Goal: Book appointment/travel/reservation

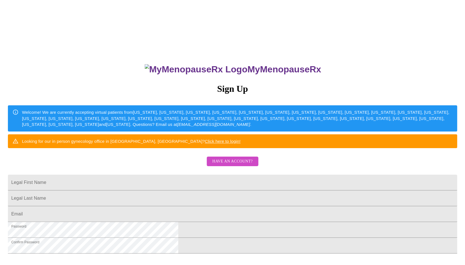
click at [216, 165] on span "Have an account?" at bounding box center [232, 161] width 40 height 7
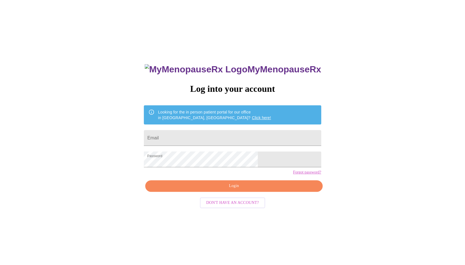
click at [207, 190] on span "Login" at bounding box center [234, 186] width 164 height 7
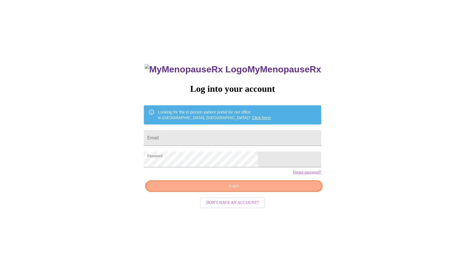
click at [268, 190] on span "Login" at bounding box center [234, 186] width 164 height 7
click at [255, 190] on span "Login" at bounding box center [234, 186] width 164 height 7
click at [229, 190] on span "Login" at bounding box center [234, 186] width 164 height 7
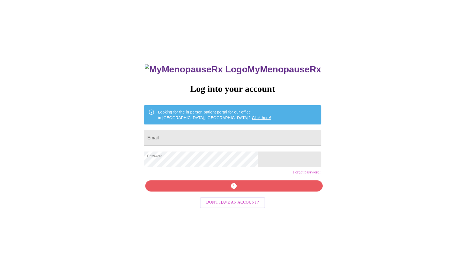
click at [208, 136] on input "Email" at bounding box center [232, 138] width 177 height 16
type input "mistystc@gmail.com"
click at [214, 198] on div "MyMenopauseRx Log into your account Looking for the in person patient portal fo…" at bounding box center [232, 187] width 188 height 265
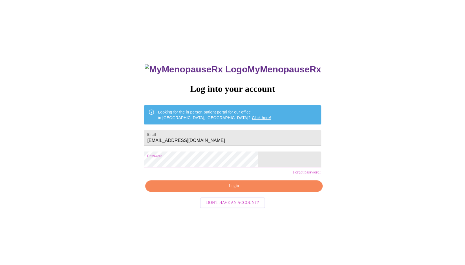
click at [214, 190] on span "Login" at bounding box center [234, 186] width 164 height 7
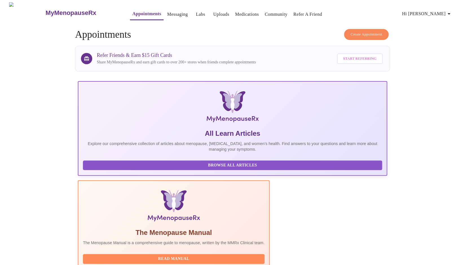
click at [167, 10] on link "Messaging" at bounding box center [177, 14] width 21 height 8
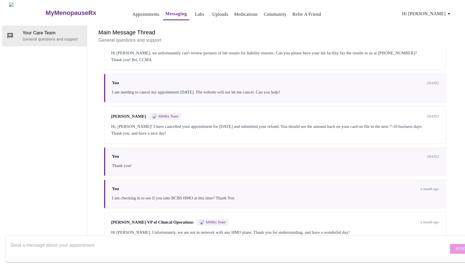
scroll to position [1907, 0]
click at [117, 240] on textarea "Send a message about your appointment" at bounding box center [229, 249] width 438 height 18
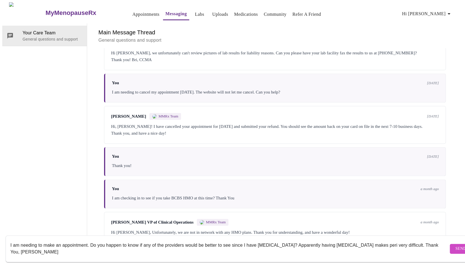
type textarea "I am needing to make an appointment. Do you happen to know if any of the provid…"
click at [456, 246] on span "Send" at bounding box center [461, 249] width 11 height 7
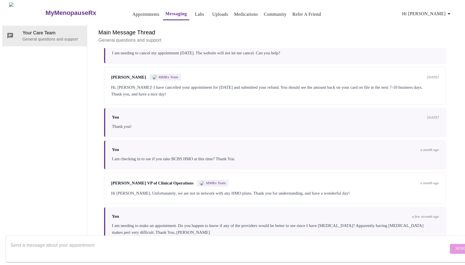
scroll to position [0, 0]
click at [267, 13] on link "Community" at bounding box center [275, 14] width 23 height 8
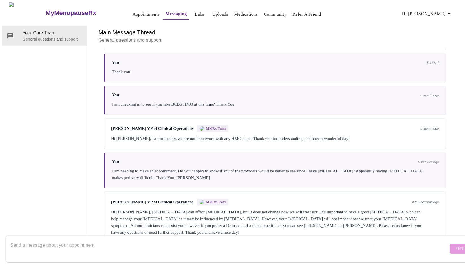
scroll to position [1928, 0]
click at [46, 61] on div "Your Care Team General questions and support" at bounding box center [44, 133] width 85 height 220
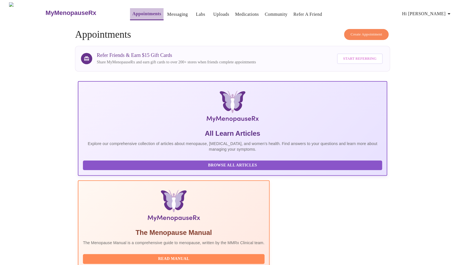
click at [137, 13] on link "Appointments" at bounding box center [146, 14] width 29 height 8
click at [374, 33] on span "Create Appointment" at bounding box center [367, 34] width 32 height 6
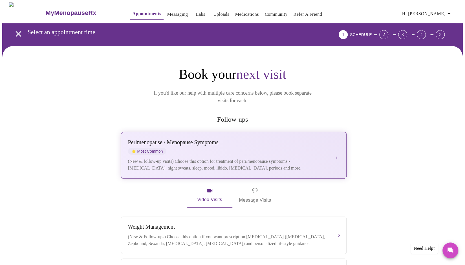
click at [337, 145] on div "[MEDICAL_DATA] / Menopause Symptoms ⭐ Most Common (New & follow-up visits) Choo…" at bounding box center [234, 155] width 212 height 32
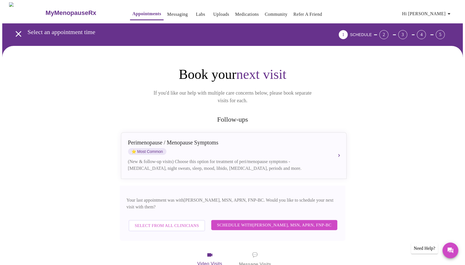
click at [175, 222] on span "Select from All Clinicians" at bounding box center [167, 225] width 64 height 7
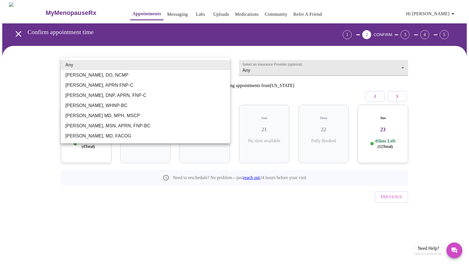
click at [215, 60] on body "MyMenopauseRx Appointments Messaging Labs Uploads Medications Community Refer a…" at bounding box center [234, 116] width 465 height 229
click at [188, 75] on li "[PERSON_NAME], DO, NCMP" at bounding box center [145, 75] width 169 height 10
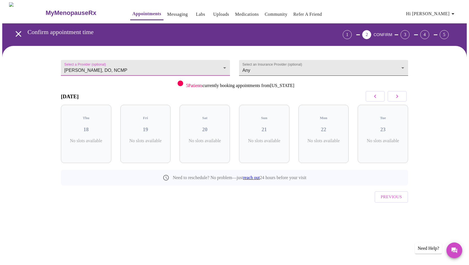
click at [303, 65] on body "MyMenopauseRx Appointments Messaging Labs Uploads Medications Community Refer a…" at bounding box center [234, 116] width 465 height 229
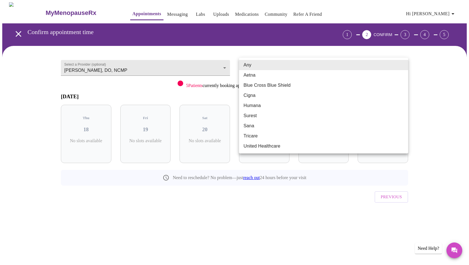
click at [450, 61] on div at bounding box center [234, 132] width 469 height 265
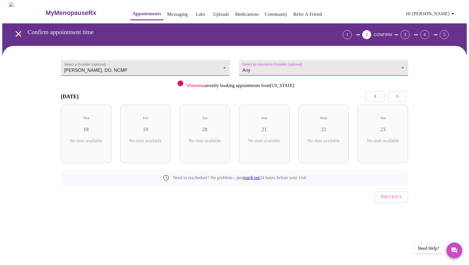
click at [207, 65] on body "MyMenopauseRx Appointments Messaging Labs Uploads Medications Community Refer a…" at bounding box center [234, 116] width 465 height 229
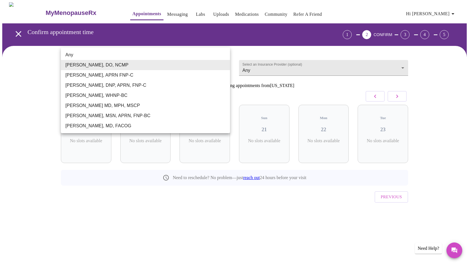
click at [158, 107] on li "[PERSON_NAME] MD, MPH, MSCP" at bounding box center [145, 106] width 169 height 10
type input "[PERSON_NAME] MD, MPH, MSCP"
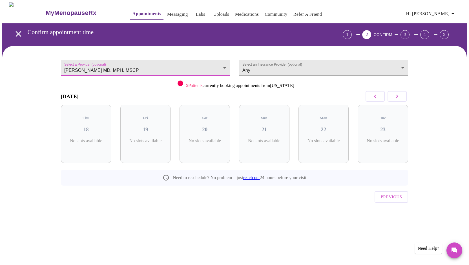
click at [393, 96] on button "button" at bounding box center [397, 96] width 19 height 11
click at [201, 139] on p "4 Slots Left ( 9 Total)" at bounding box center [207, 144] width 21 height 11
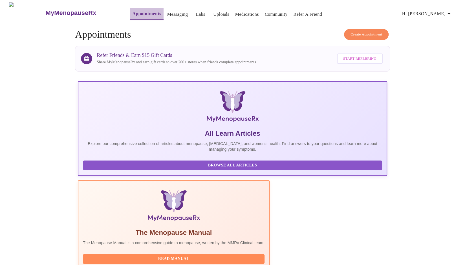
click at [132, 14] on link "Appointments" at bounding box center [146, 14] width 29 height 8
click at [351, 33] on span "Create Appointment" at bounding box center [367, 34] width 32 height 6
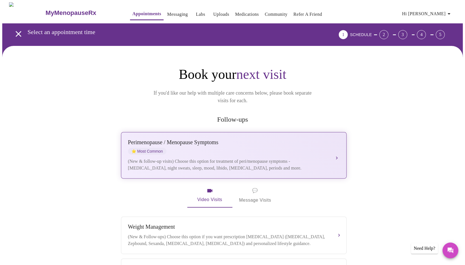
click at [170, 139] on div "Perimenopause / Menopause Symptoms" at bounding box center [228, 142] width 200 height 6
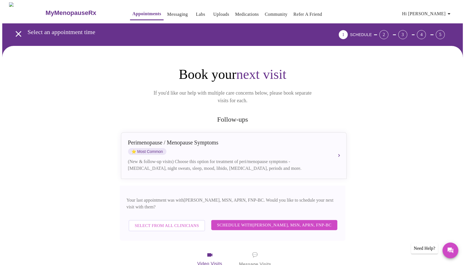
click at [150, 222] on span "Select from All Clinicians" at bounding box center [167, 225] width 64 height 7
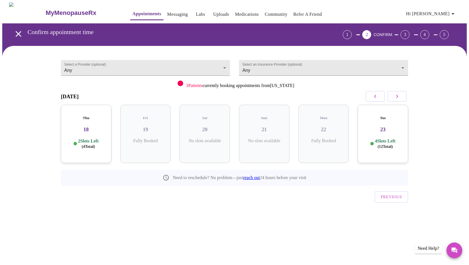
click at [83, 145] on span "( 4 Total)" at bounding box center [88, 147] width 13 height 4
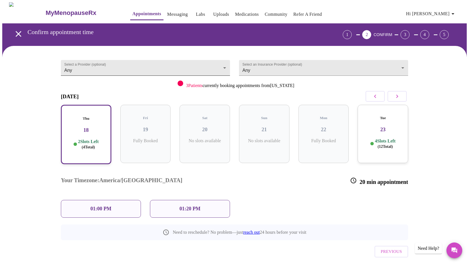
click at [113, 69] on body "MyMenopauseRx Appointments Messaging Labs Uploads Medications Community Refer a…" at bounding box center [234, 144] width 465 height 284
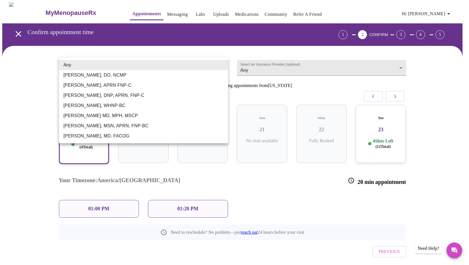
click at [96, 141] on ul "Any [PERSON_NAME], DO, NCMP [PERSON_NAME], APRN FNP-C [PERSON_NAME], DNP, APRN,…" at bounding box center [143, 101] width 169 height 86
click at [98, 134] on li "[PERSON_NAME], MD, FACOG" at bounding box center [143, 136] width 169 height 10
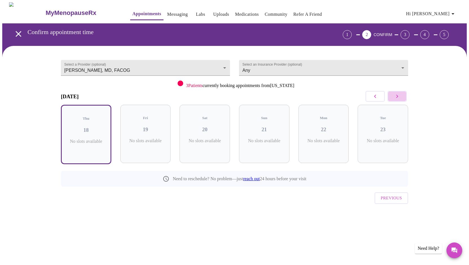
click at [397, 97] on icon "button" at bounding box center [397, 96] width 7 height 7
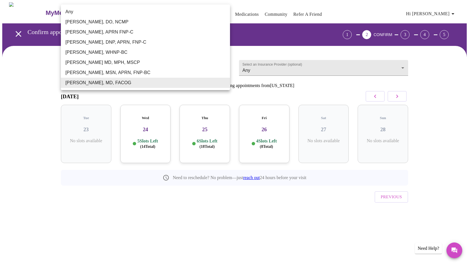
click at [145, 67] on body "MyMenopauseRx Appointments Messaging Labs Uploads Medications Community Refer a…" at bounding box center [234, 116] width 465 height 229
click at [85, 187] on div at bounding box center [234, 132] width 469 height 265
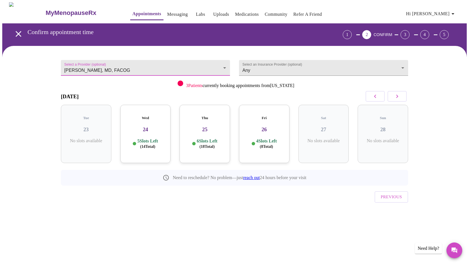
click at [156, 62] on body "MyMenopauseRx Appointments Messaging Labs Uploads Medications Community Refer a…" at bounding box center [234, 116] width 465 height 229
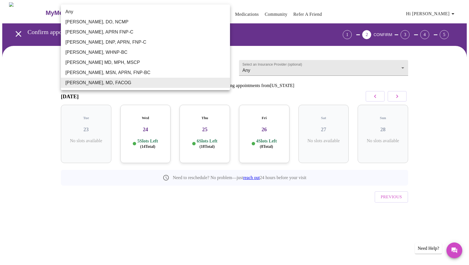
click at [115, 62] on li "[PERSON_NAME] MD, MPH, MSCP" at bounding box center [145, 63] width 169 height 10
type input "[PERSON_NAME] MD, MPH, MSCP"
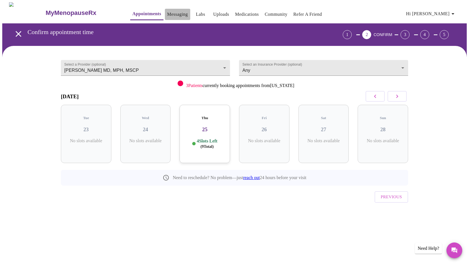
click at [167, 11] on link "Messaging" at bounding box center [177, 14] width 21 height 8
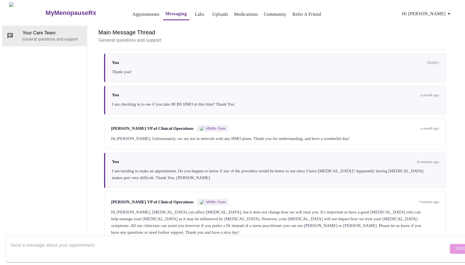
scroll to position [1928, 0]
click at [142, 240] on textarea "Send a message about your appointment" at bounding box center [229, 249] width 438 height 18
type textarea "I"
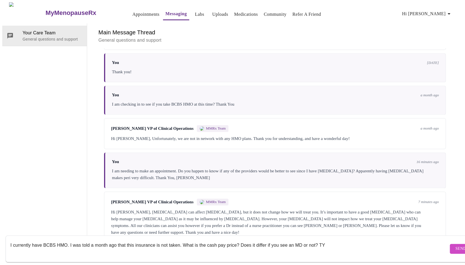
type textarea "I currently have BCBS HMO. I was told a month ago that this insurance is not ta…"
click at [456, 246] on span "Send" at bounding box center [461, 249] width 11 height 7
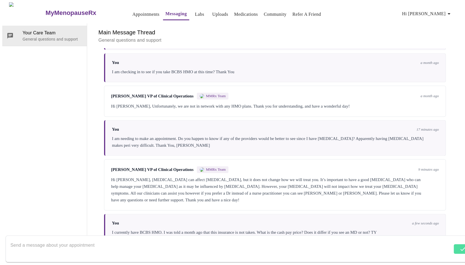
scroll to position [1921, 0]
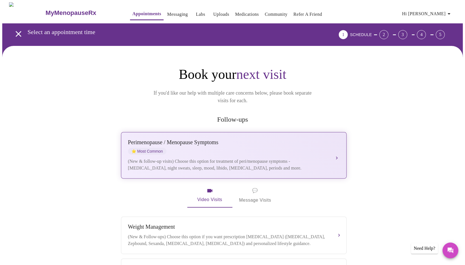
click at [337, 147] on button "[MEDICAL_DATA] / Menopause Symptoms ⭐ Most Common (New & follow-up visits) Choo…" at bounding box center [234, 155] width 226 height 47
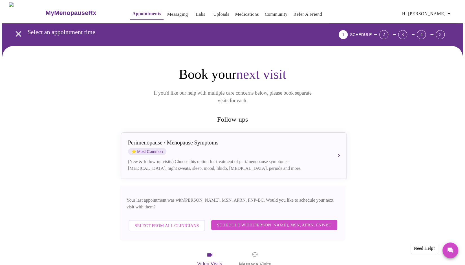
click at [167, 11] on link "Messaging" at bounding box center [177, 14] width 21 height 8
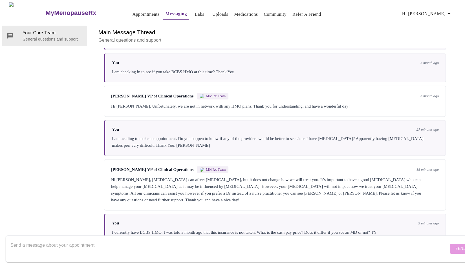
scroll to position [20, 0]
drag, startPoint x: 298, startPoint y: 170, endPoint x: 331, endPoint y: 173, distance: 33.5
click at [331, 177] on div "Hi [PERSON_NAME], [MEDICAL_DATA] can affect [MEDICAL_DATA], but it does not cha…" at bounding box center [275, 190] width 328 height 27
copy div "Dr. Vadim Gelman"
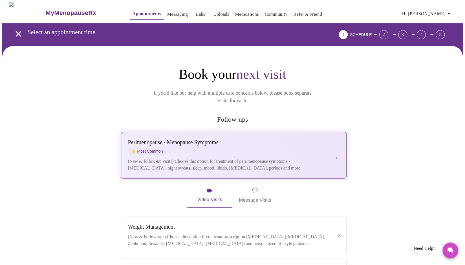
click at [337, 150] on button "[MEDICAL_DATA] / Menopause Symptoms ⭐ Most Common (New & follow-up visits) Choo…" at bounding box center [234, 155] width 226 height 47
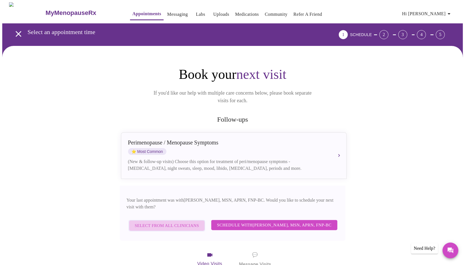
click at [179, 222] on span "Select from All Clinicians" at bounding box center [167, 225] width 64 height 7
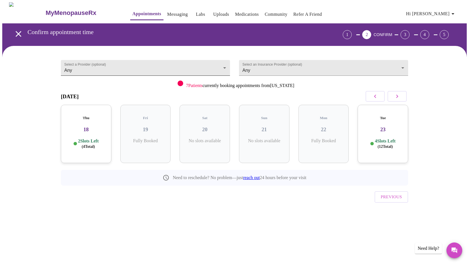
click at [214, 67] on body "MyMenopauseRx Appointments Messaging Labs Uploads Medications Community Refer a…" at bounding box center [234, 116] width 465 height 229
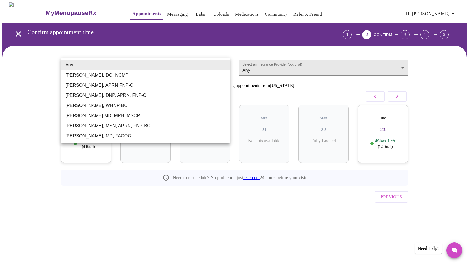
click at [153, 136] on li "[PERSON_NAME], MD, FACOG" at bounding box center [145, 136] width 169 height 10
type input "[PERSON_NAME], MD, FACOG"
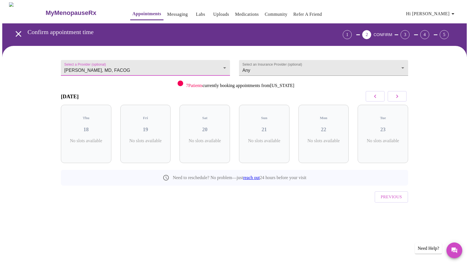
click at [398, 94] on icon "button" at bounding box center [397, 96] width 7 height 7
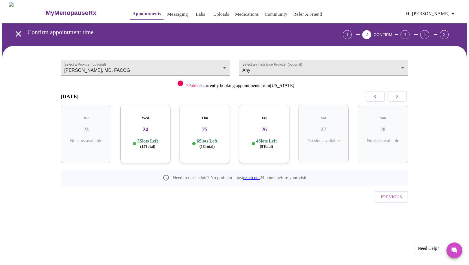
click at [146, 127] on h3 "24" at bounding box center [145, 130] width 41 height 6
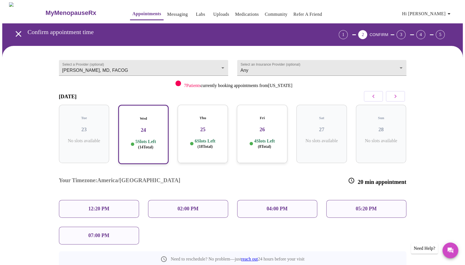
click at [112, 200] on div "12:20 PM" at bounding box center [99, 209] width 80 height 18
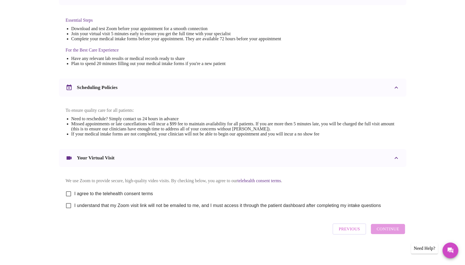
scroll to position [143, 0]
click at [68, 190] on input "I agree to the telehealth consent terms" at bounding box center [69, 194] width 12 height 12
checkbox input "true"
click at [68, 207] on input "I understand that my Zoom visit link will not be emailed to me, and I must acce…" at bounding box center [69, 206] width 12 height 12
checkbox input "true"
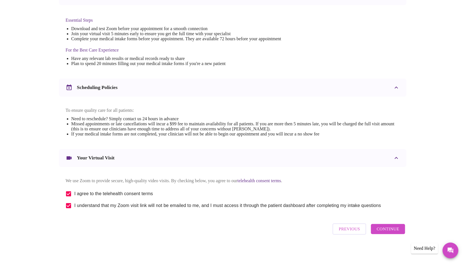
click at [383, 232] on span "Continue" at bounding box center [388, 229] width 23 height 7
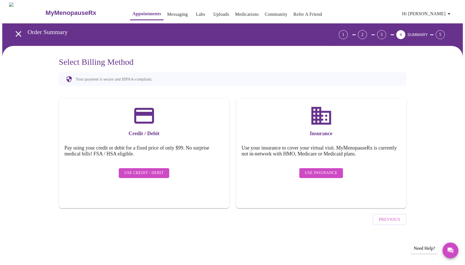
scroll to position [0, 0]
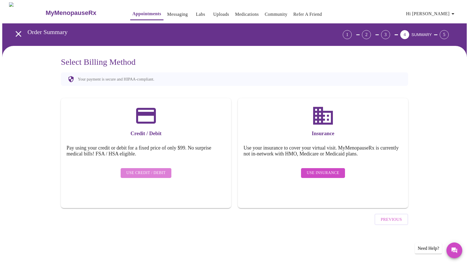
click at [156, 170] on span "Use Credit / Debit" at bounding box center [145, 173] width 39 height 7
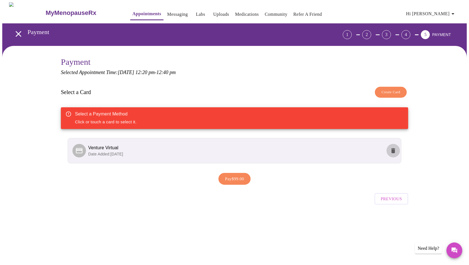
click at [395, 149] on icon "delete" at bounding box center [394, 150] width 4 height 5
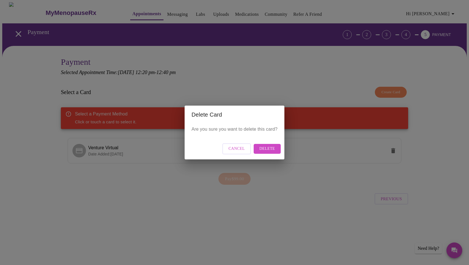
click at [269, 150] on span "Delete" at bounding box center [268, 149] width 16 height 7
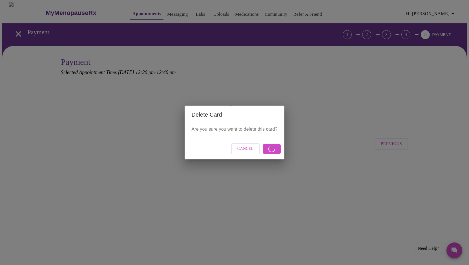
click at [241, 149] on span "Cancel" at bounding box center [246, 149] width 16 height 7
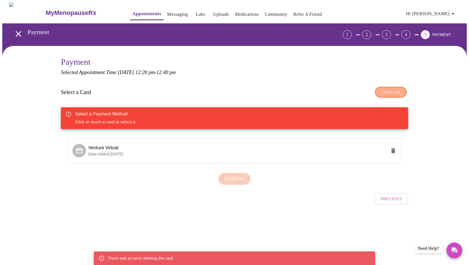
click at [386, 89] on span "Create Card" at bounding box center [391, 92] width 19 height 6
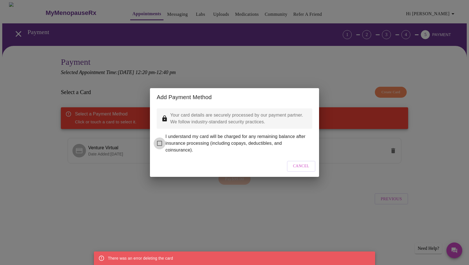
click at [160, 141] on input "I understand my card will be charged for any remaining balance after insurance …" at bounding box center [160, 144] width 12 height 12
checkbox input "true"
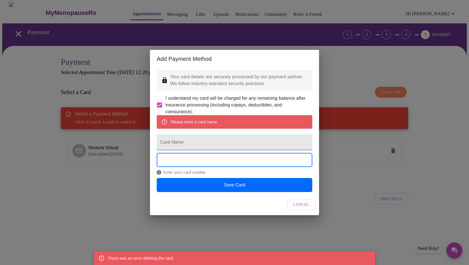
click at [199, 148] on input "Card Name" at bounding box center [235, 143] width 156 height 16
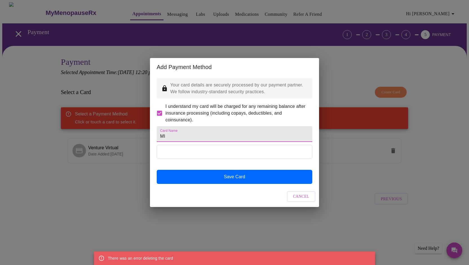
type input "Misty StClair"
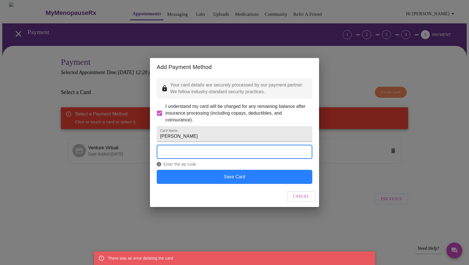
click at [200, 183] on button "Save Card" at bounding box center [235, 177] width 156 height 14
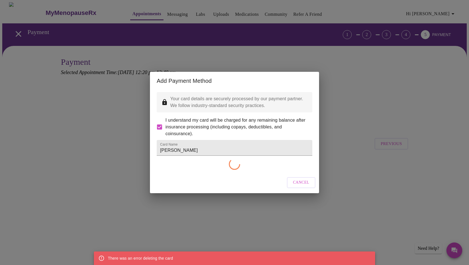
checkbox input "false"
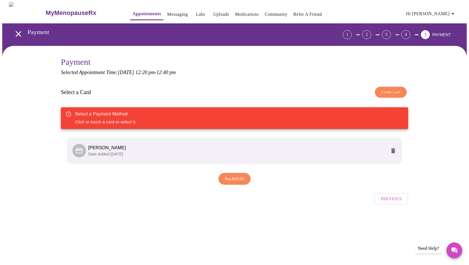
click at [114, 148] on span "Misty StClair" at bounding box center [107, 148] width 38 height 5
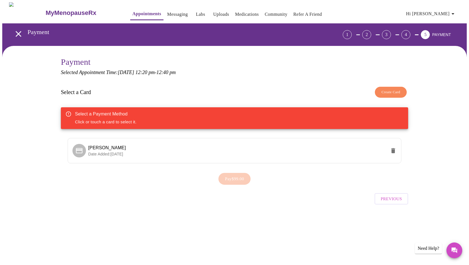
click at [235, 177] on div "Pay $99.00" at bounding box center [235, 178] width 348 height 17
click at [77, 152] on icon at bounding box center [79, 150] width 6 height 5
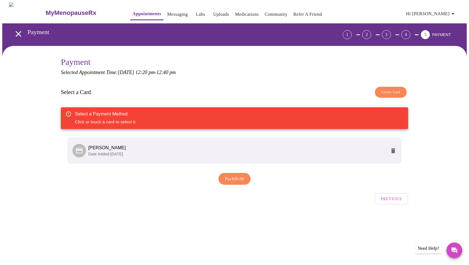
click at [227, 176] on span "Pay $99.00" at bounding box center [234, 178] width 19 height 7
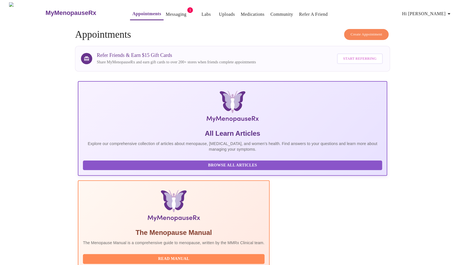
click at [166, 10] on link "Messaging" at bounding box center [176, 14] width 21 height 8
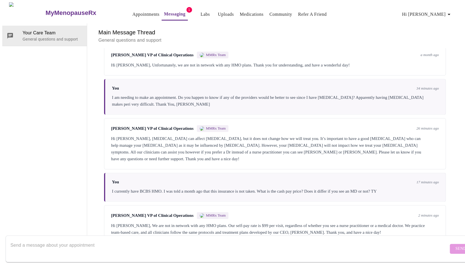
click at [132, 12] on link "Appointments" at bounding box center [145, 14] width 27 height 8
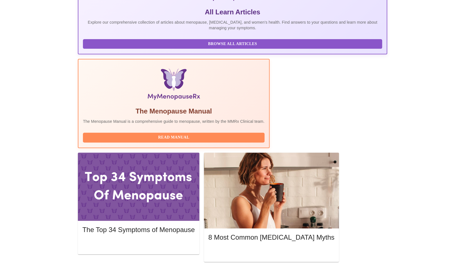
scroll to position [123, 0]
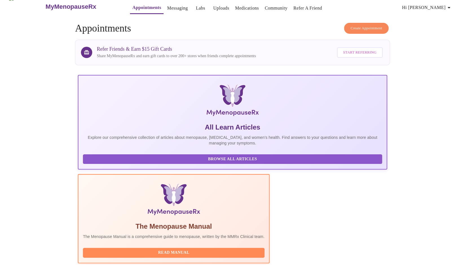
scroll to position [0, 0]
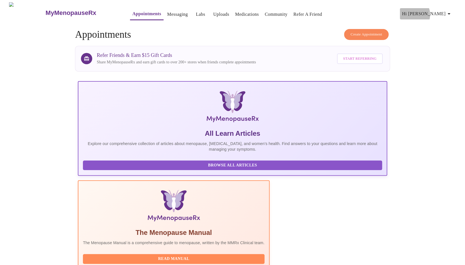
click at [439, 12] on span "Hi [PERSON_NAME]" at bounding box center [427, 14] width 50 height 8
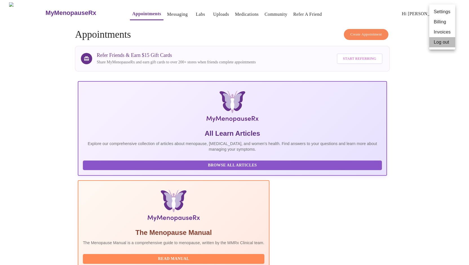
click at [436, 44] on li "Log out" at bounding box center [443, 42] width 26 height 10
